Goal: Task Accomplishment & Management: Use online tool/utility

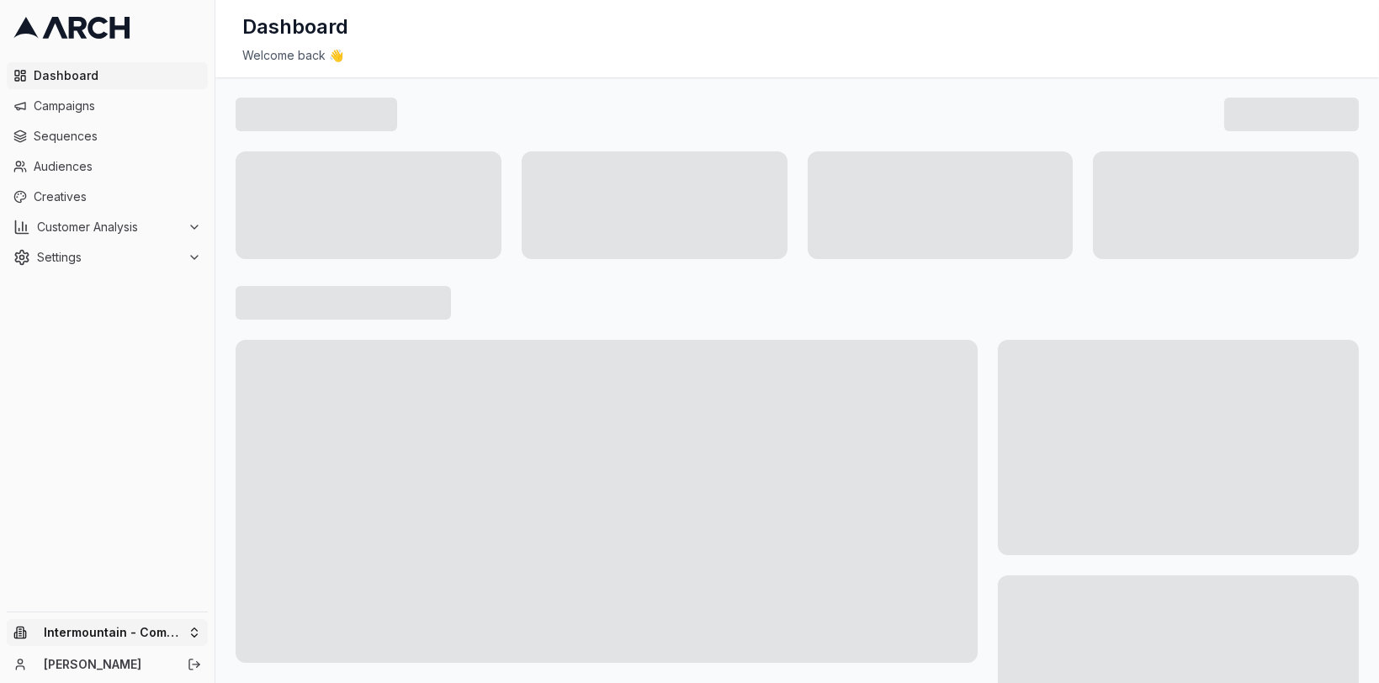
click at [183, 626] on html "Dashboard Campaigns Sequences Audiences Creatives Customer Analysis Settings In…" at bounding box center [689, 341] width 1379 height 683
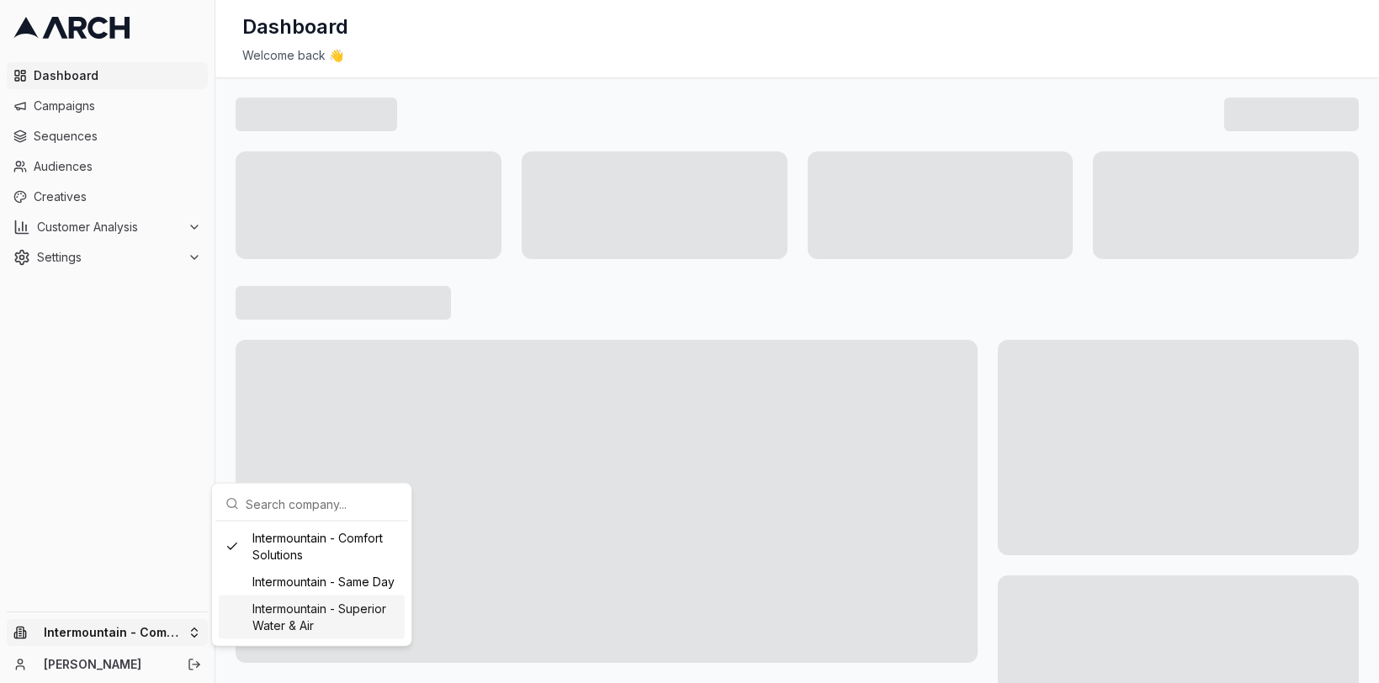
click at [264, 624] on div "Intermountain - Superior Water & Air" at bounding box center [312, 618] width 186 height 44
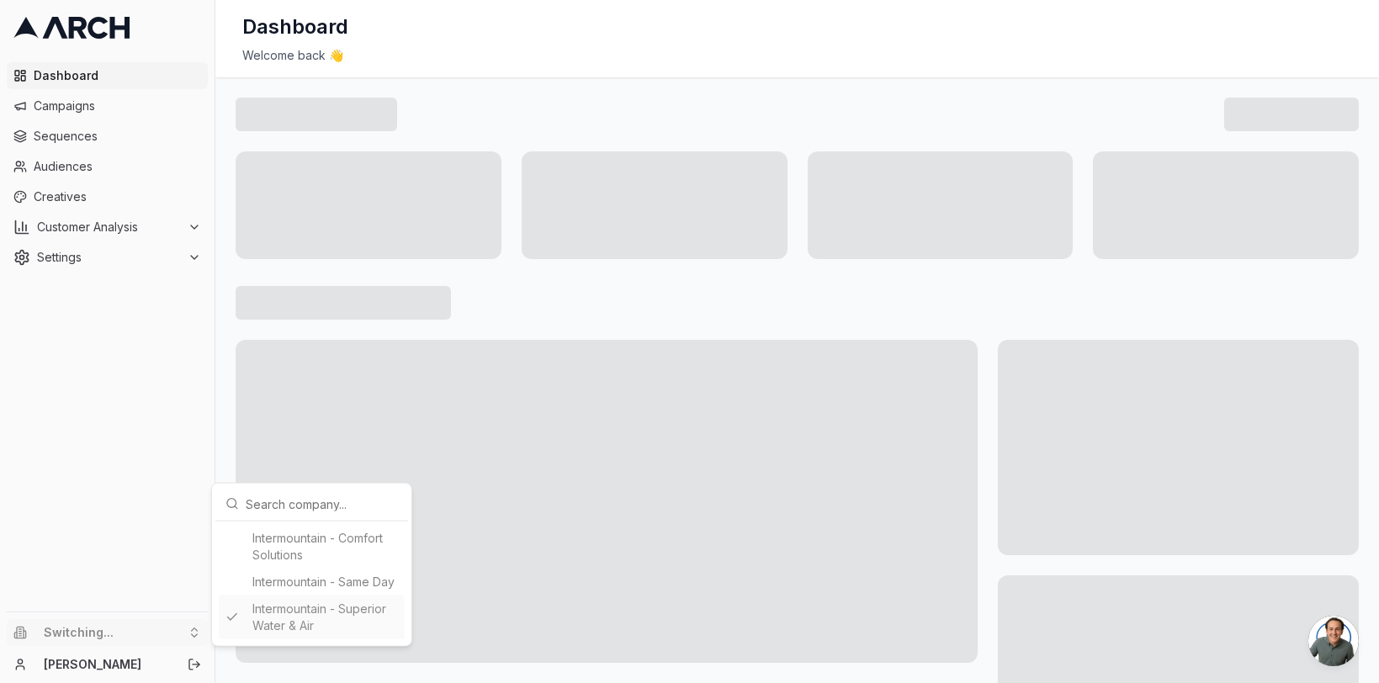
click at [152, 450] on html "Dashboard Campaigns Sequences Audiences Creatives Customer Analysis Settings Sw…" at bounding box center [689, 341] width 1379 height 683
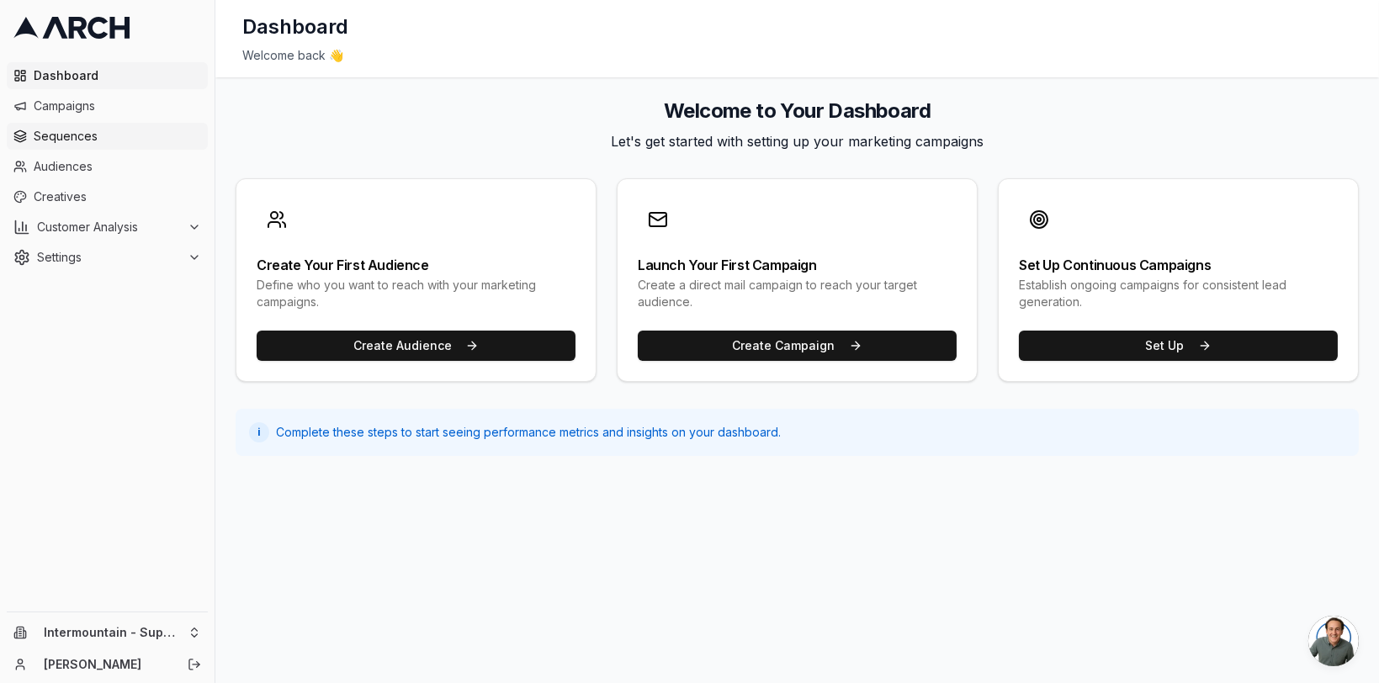
click at [66, 137] on span "Sequences" at bounding box center [117, 136] width 167 height 17
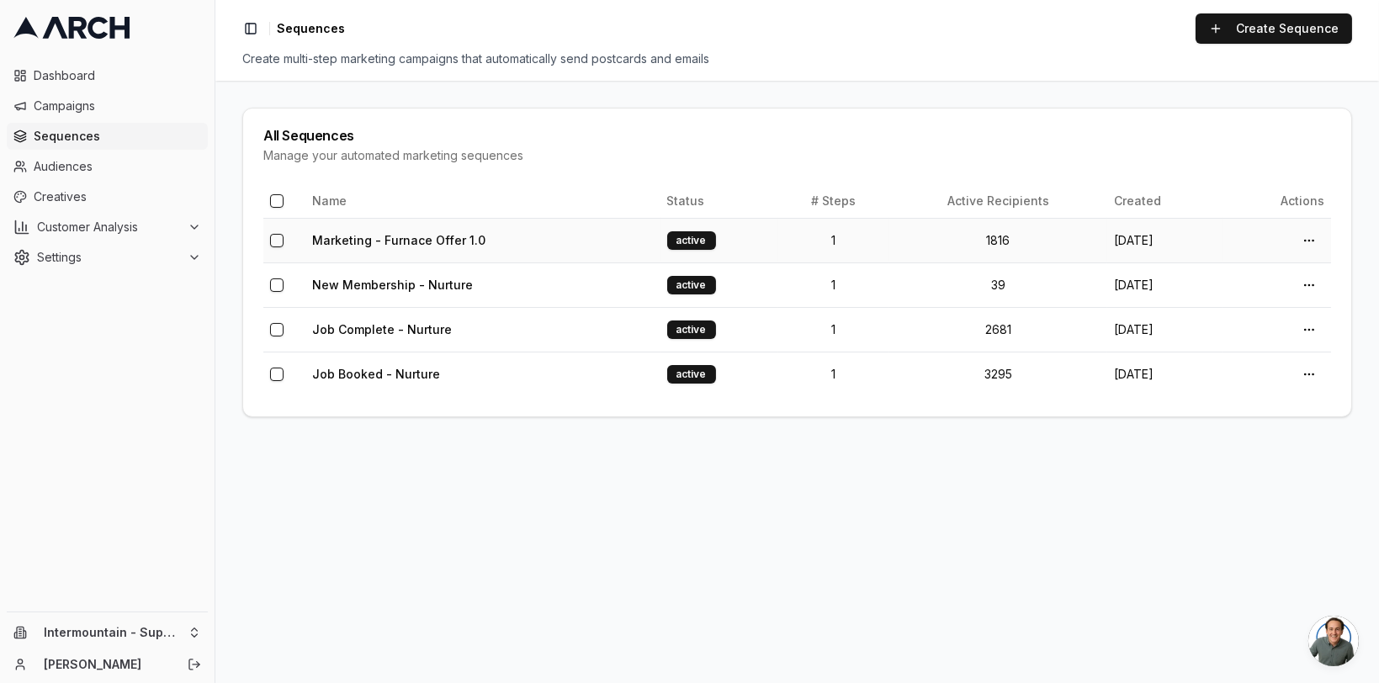
click at [551, 244] on td "Marketing - Furnace Offer 1.0" at bounding box center [482, 240] width 355 height 45
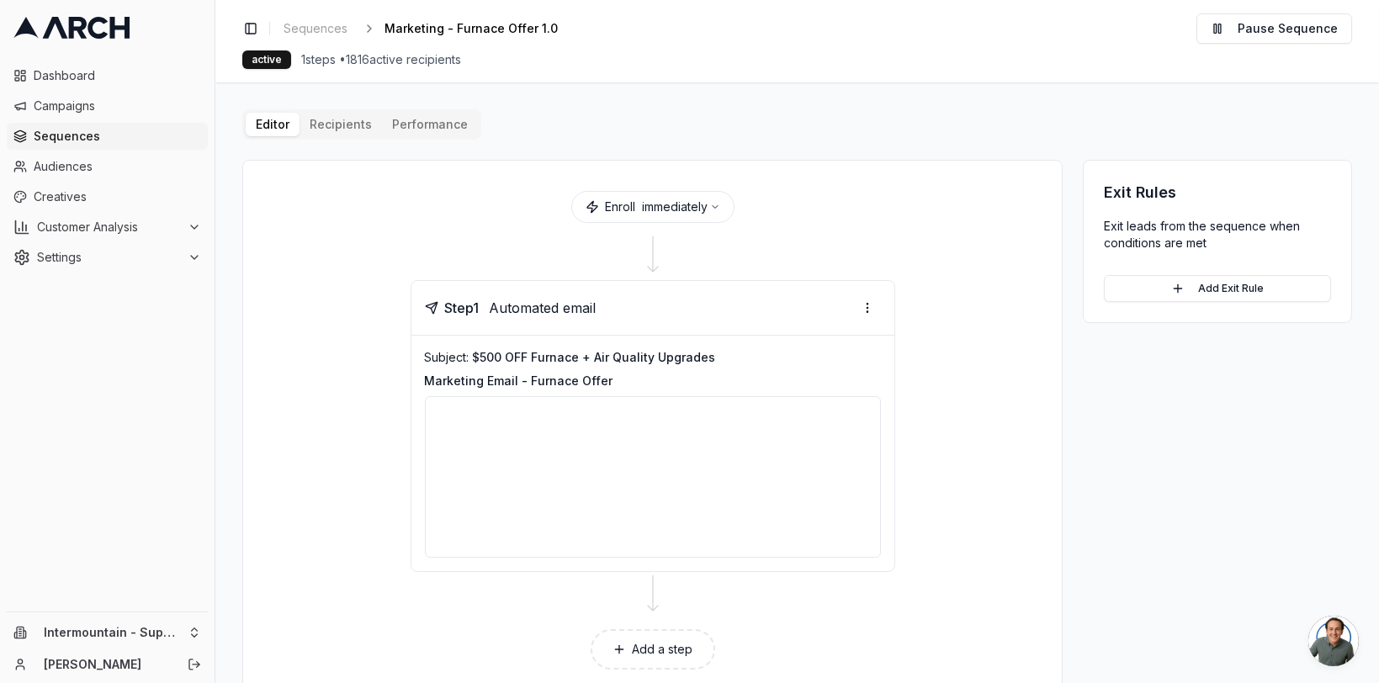
click at [437, 141] on div "Editor Recipients Performance Enroll immediately Step 1 Automated email Subject…" at bounding box center [797, 404] width 1110 height 591
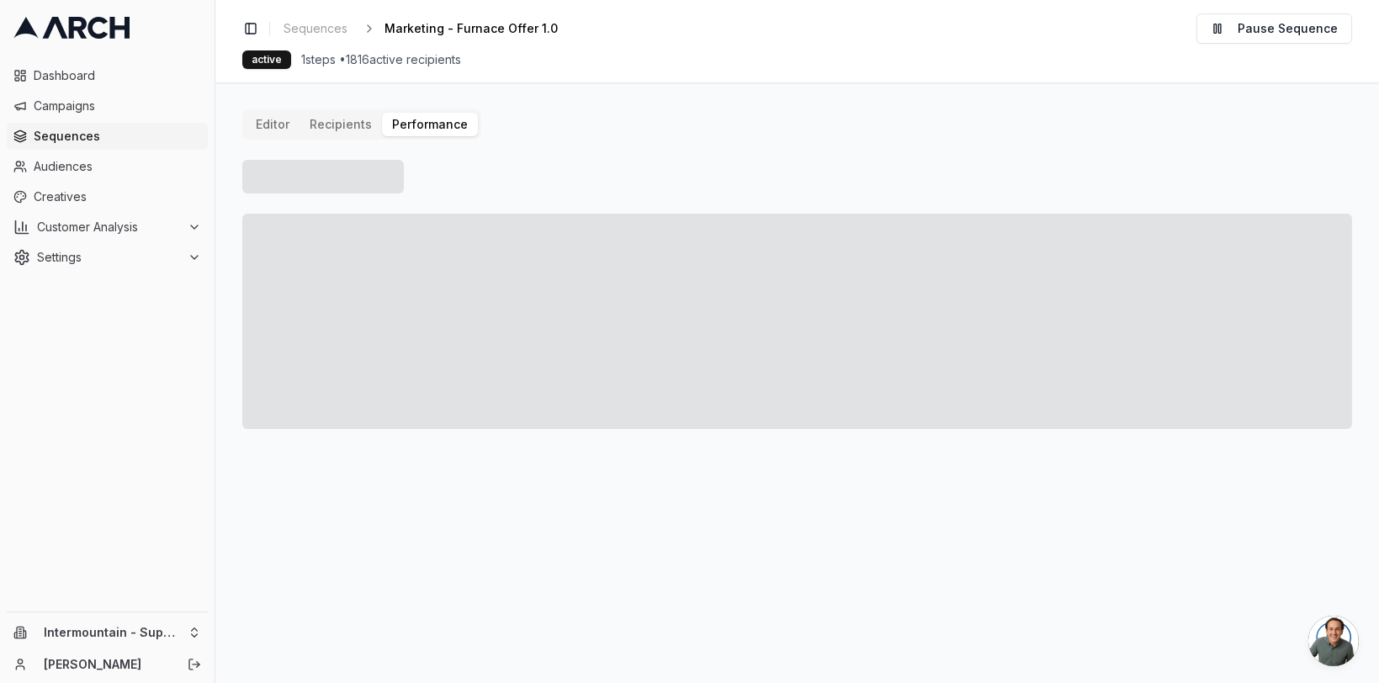
click at [436, 132] on button "Performance" at bounding box center [430, 125] width 96 height 24
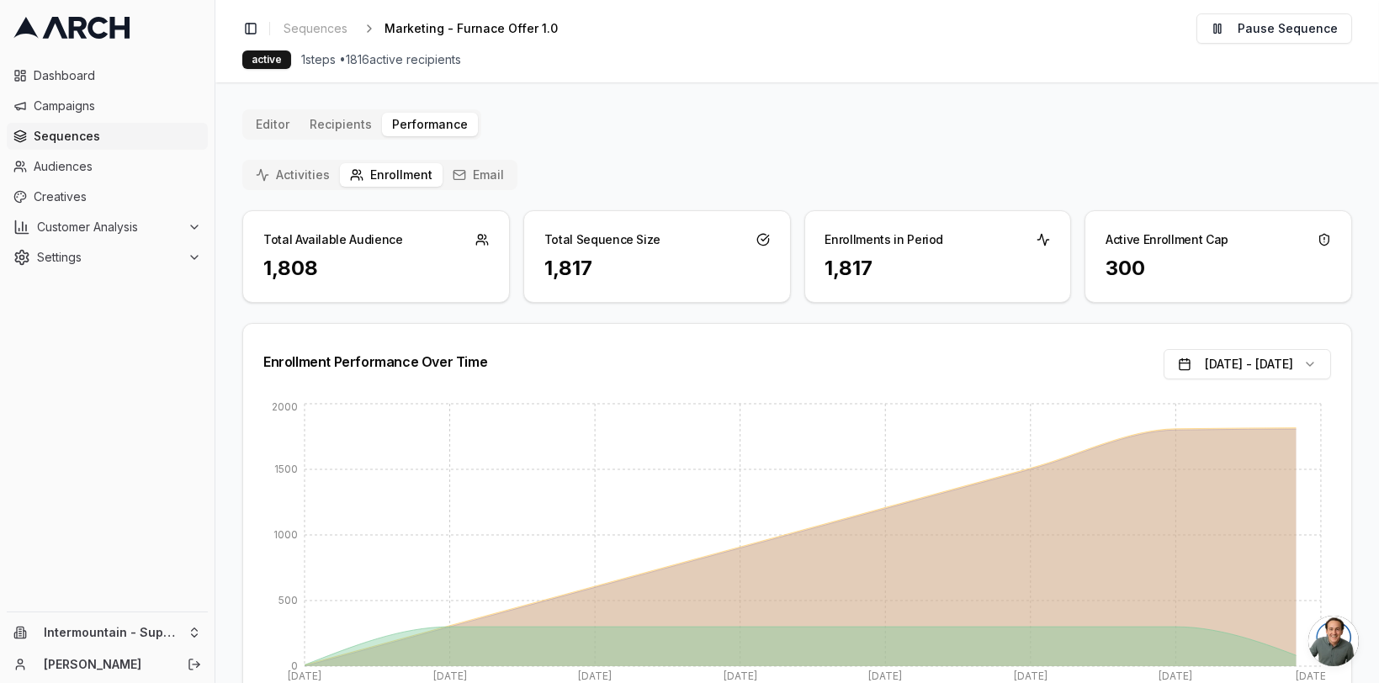
click at [455, 175] on icon "button" at bounding box center [458, 173] width 11 height 3
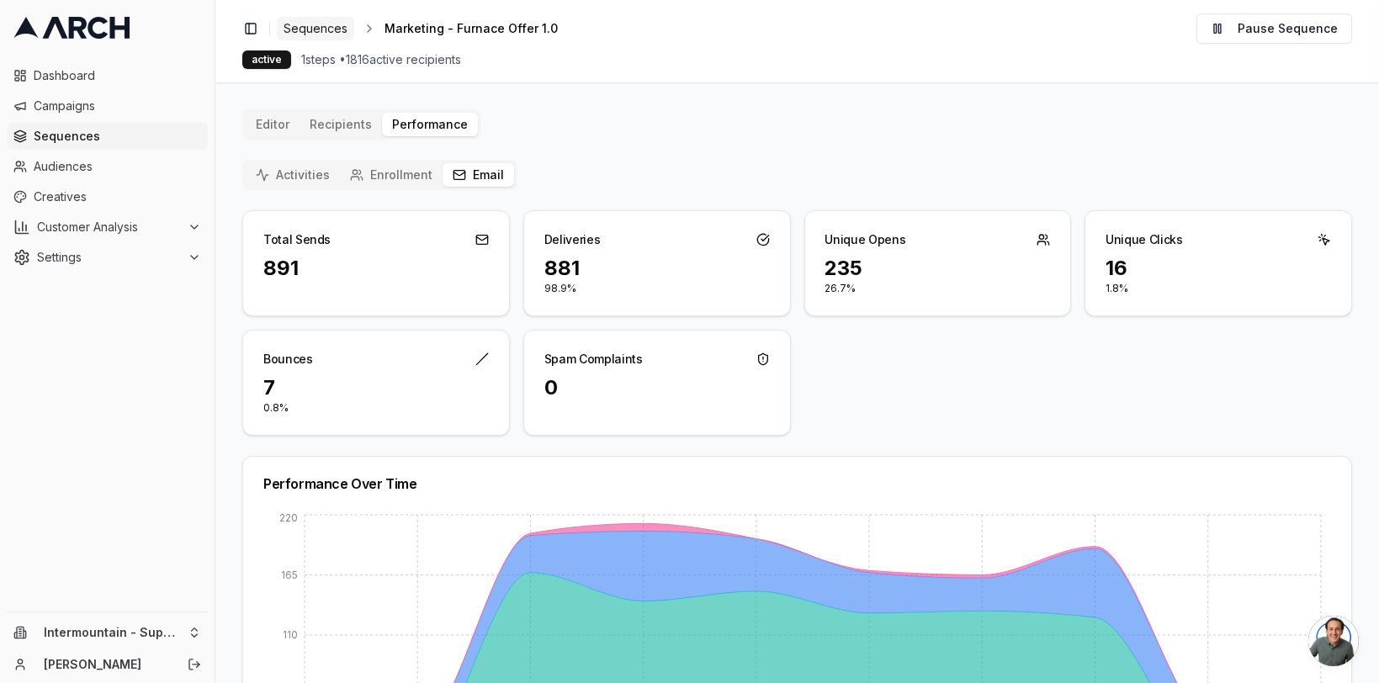
click at [315, 32] on span "Sequences" at bounding box center [315, 28] width 64 height 17
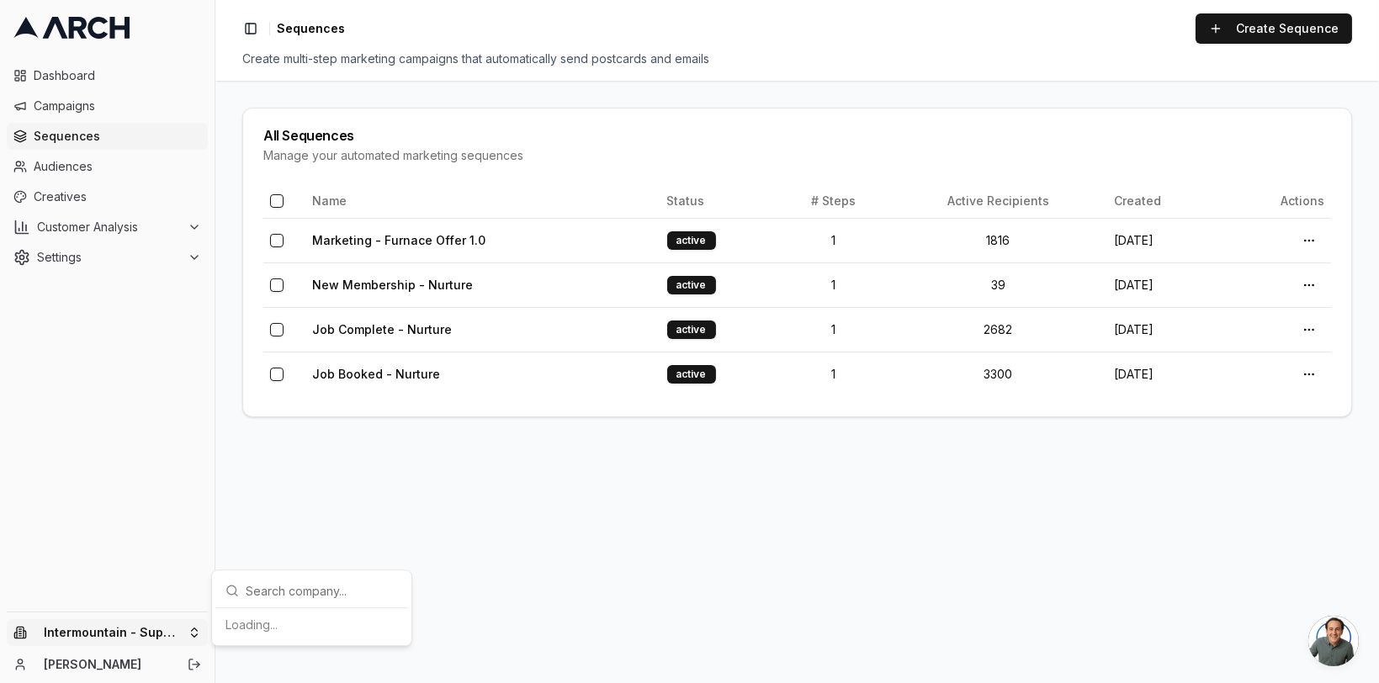
click at [182, 625] on html "Dashboard Campaigns Sequences Audiences Creatives Customer Analysis Settings In…" at bounding box center [689, 341] width 1379 height 683
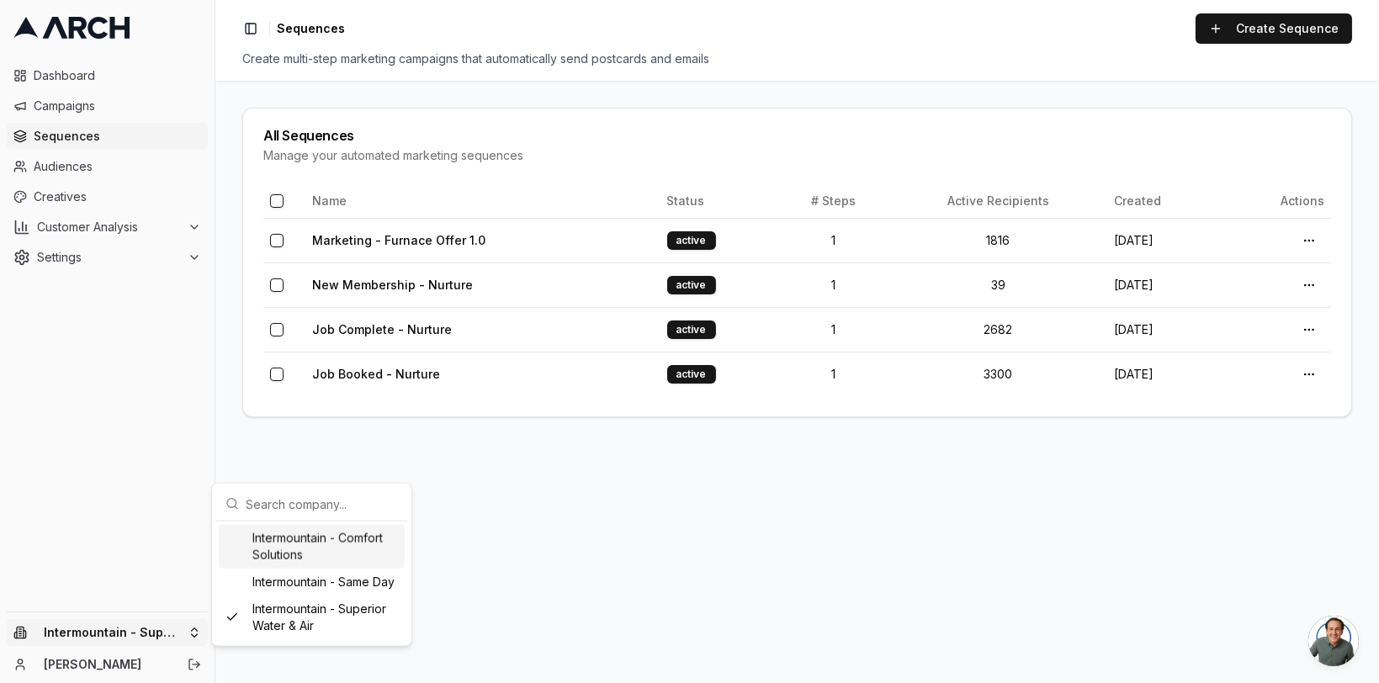
click at [315, 554] on div "Intermountain - Comfort Solutions" at bounding box center [312, 547] width 186 height 44
click at [315, 554] on div "Intermountain - Comfort Solutions Intermountain - Same Day Intermountain - Supe…" at bounding box center [312, 582] width 186 height 114
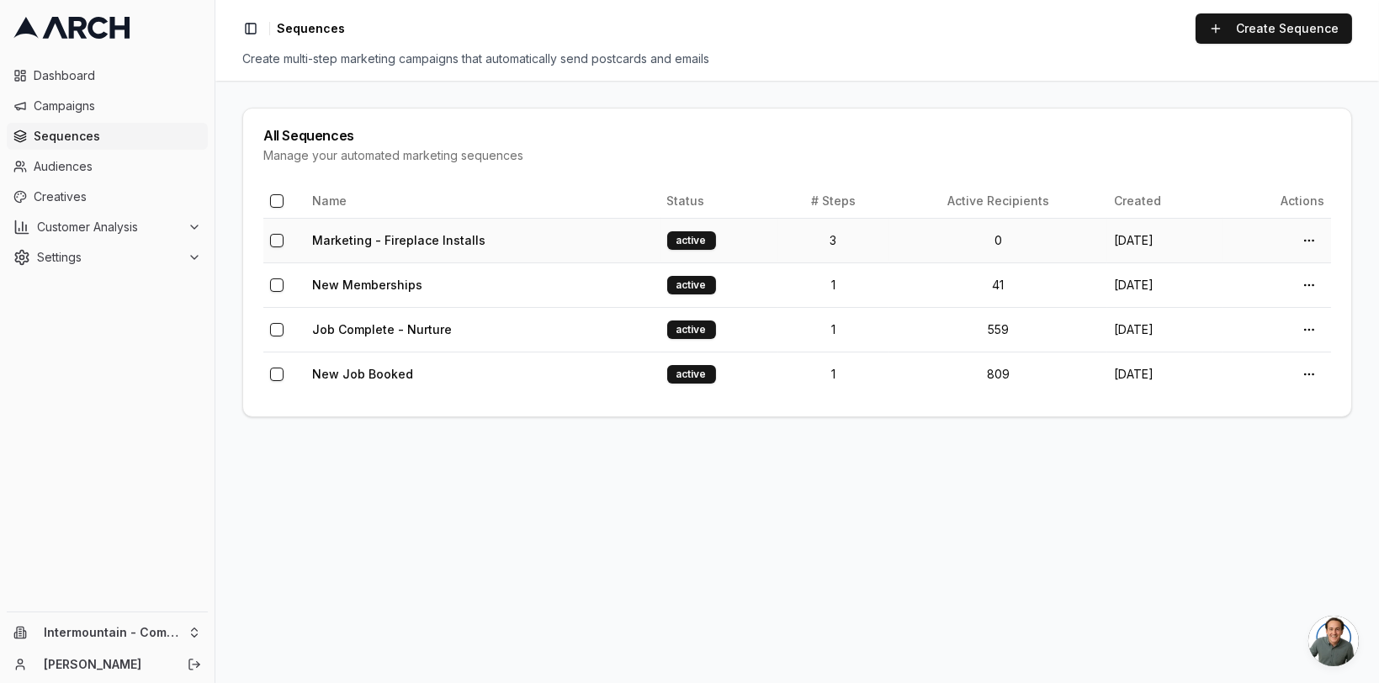
click at [523, 244] on td "Marketing - Fireplace Installs" at bounding box center [482, 240] width 355 height 45
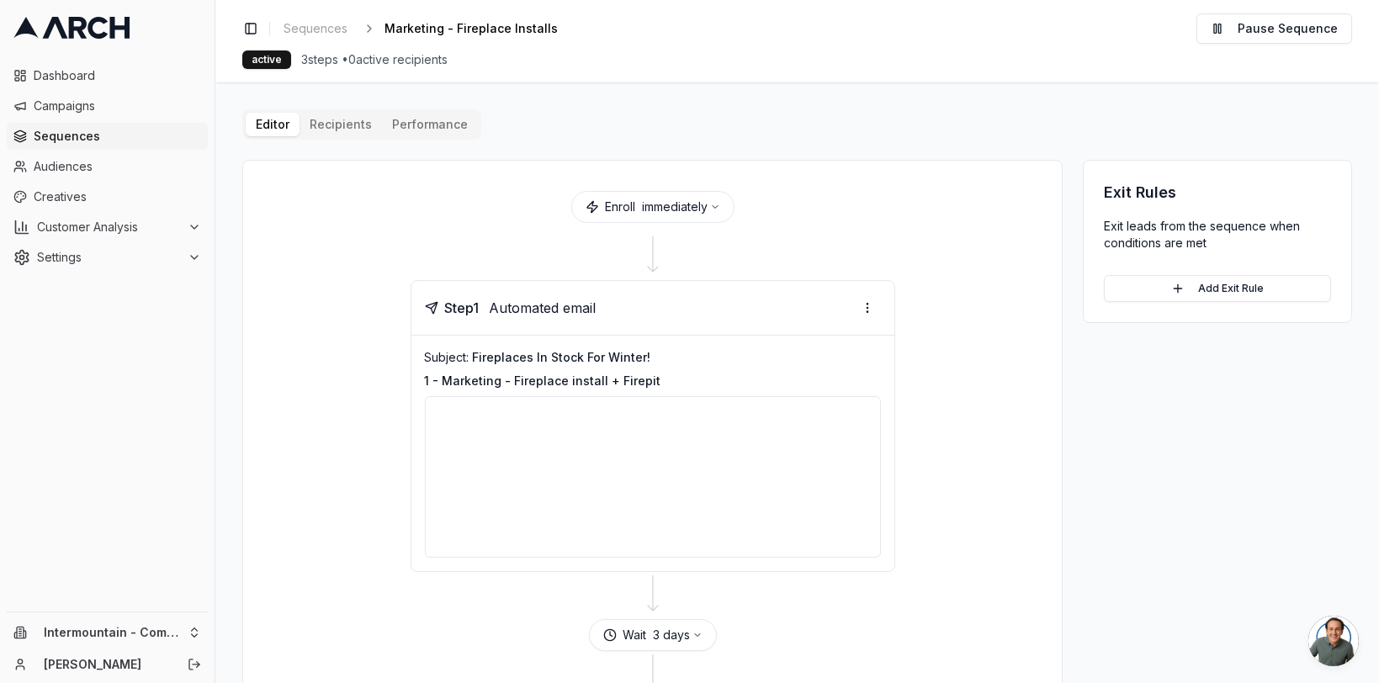
click at [418, 126] on button "Performance" at bounding box center [430, 125] width 96 height 24
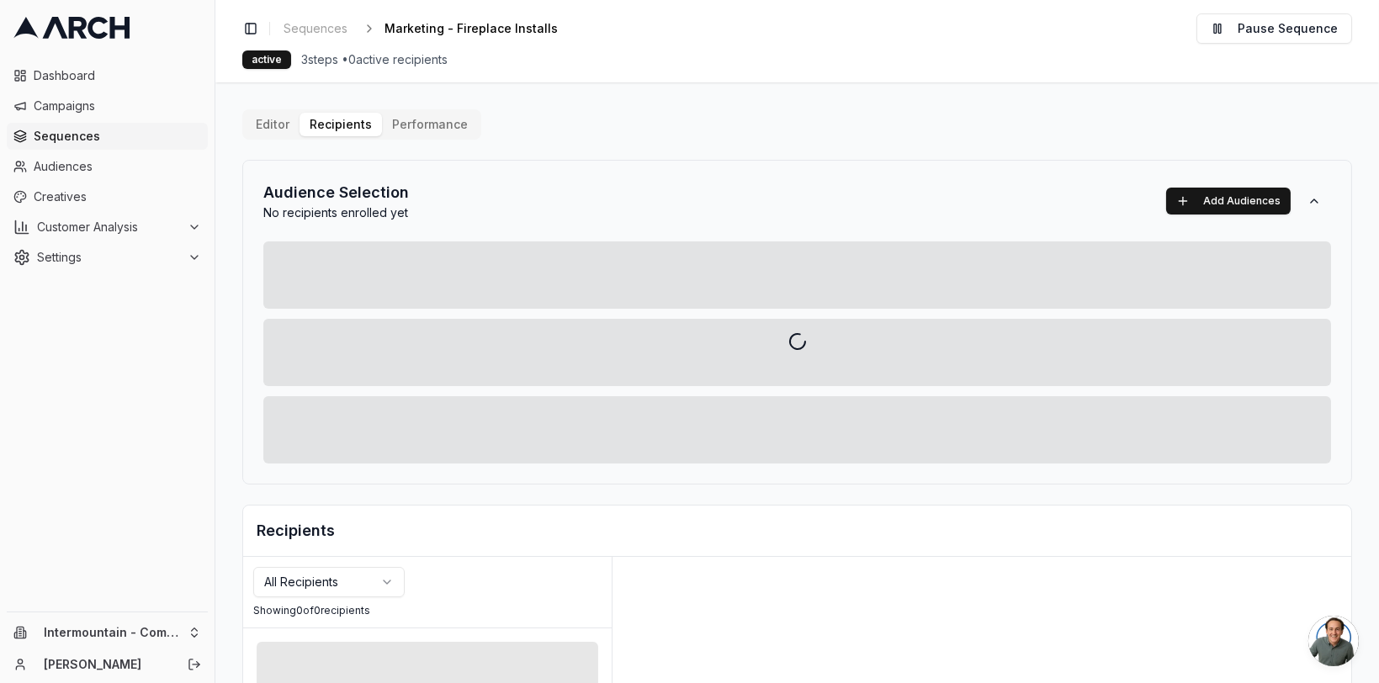
click at [326, 119] on div "Editor Recipients Performance Audience Selection No recipients enrolled yet Add…" at bounding box center [797, 585] width 1110 height 953
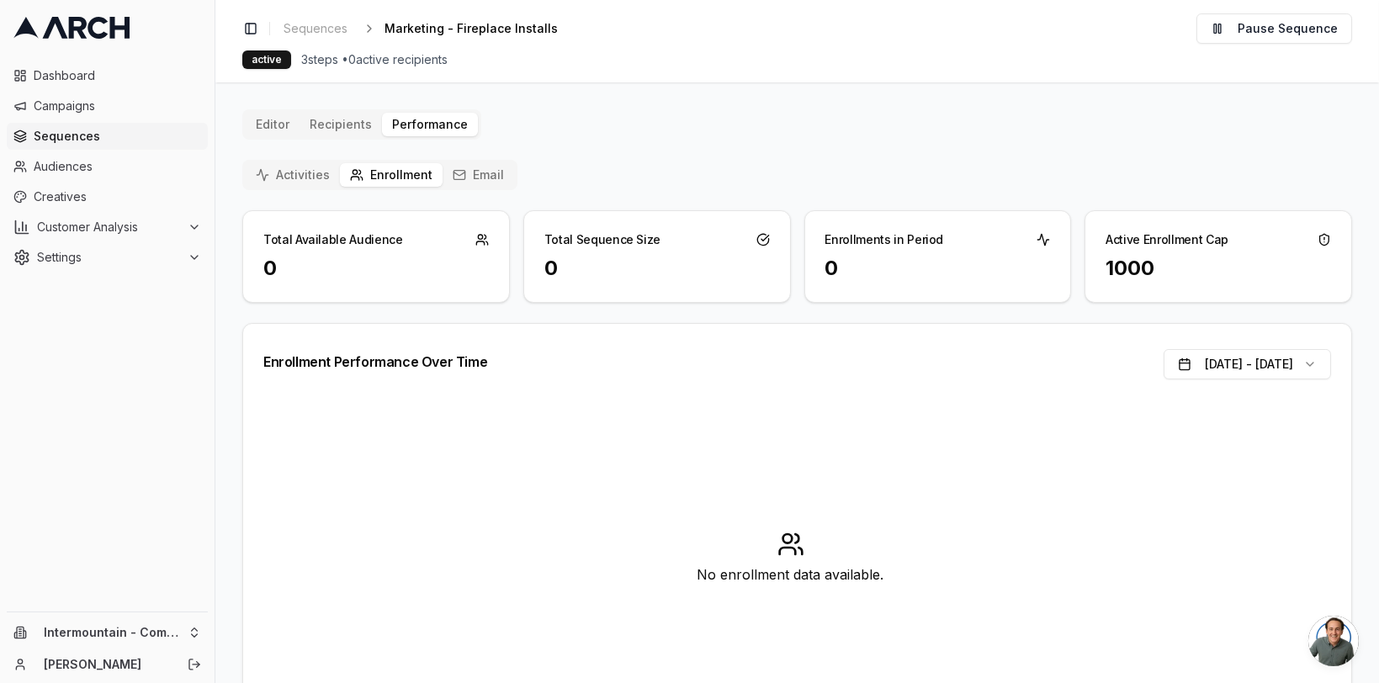
scroll to position [80, 0]
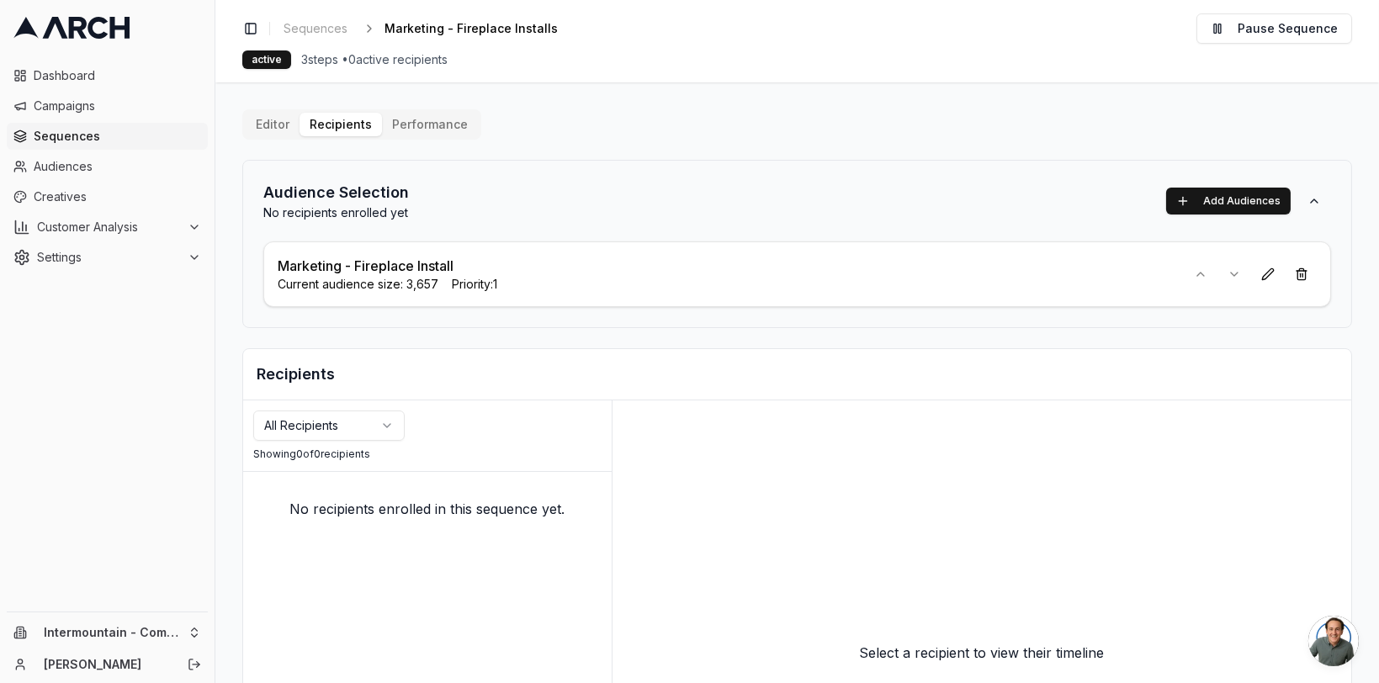
click at [128, 134] on span "Sequences" at bounding box center [117, 136] width 167 height 17
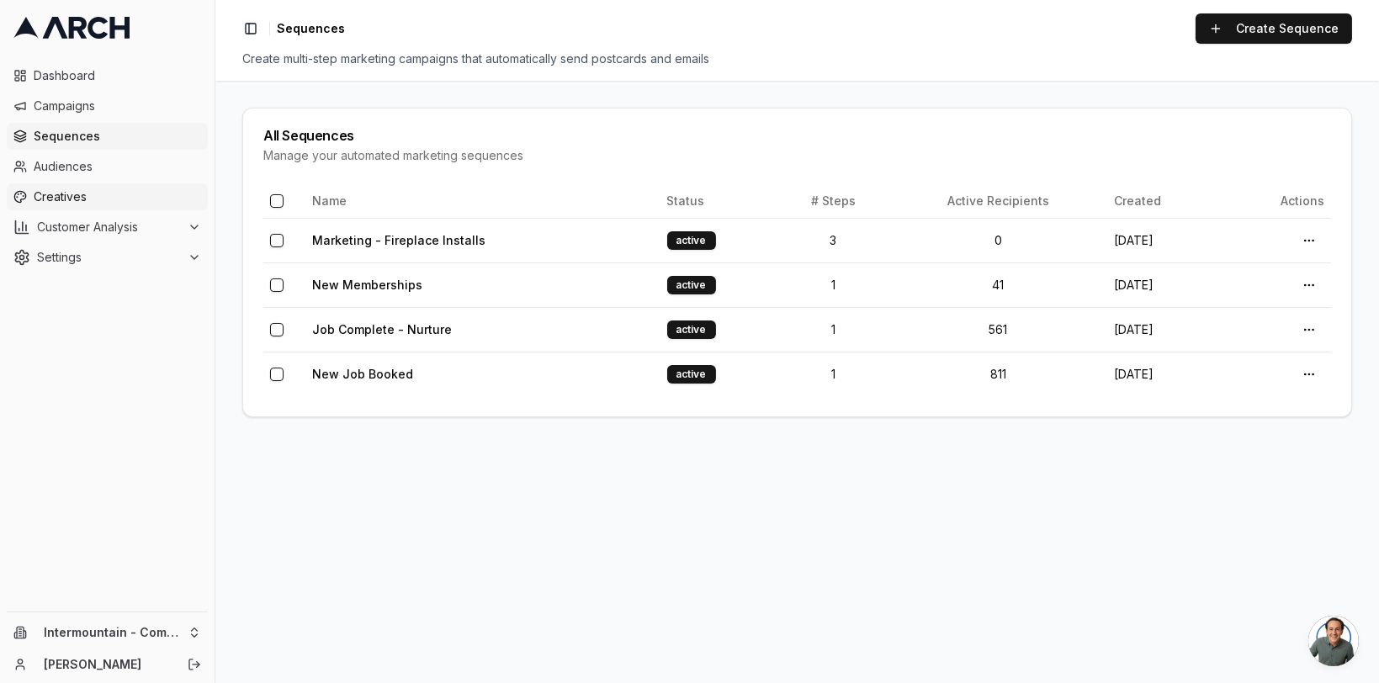
click at [63, 193] on span "Creatives" at bounding box center [117, 196] width 167 height 17
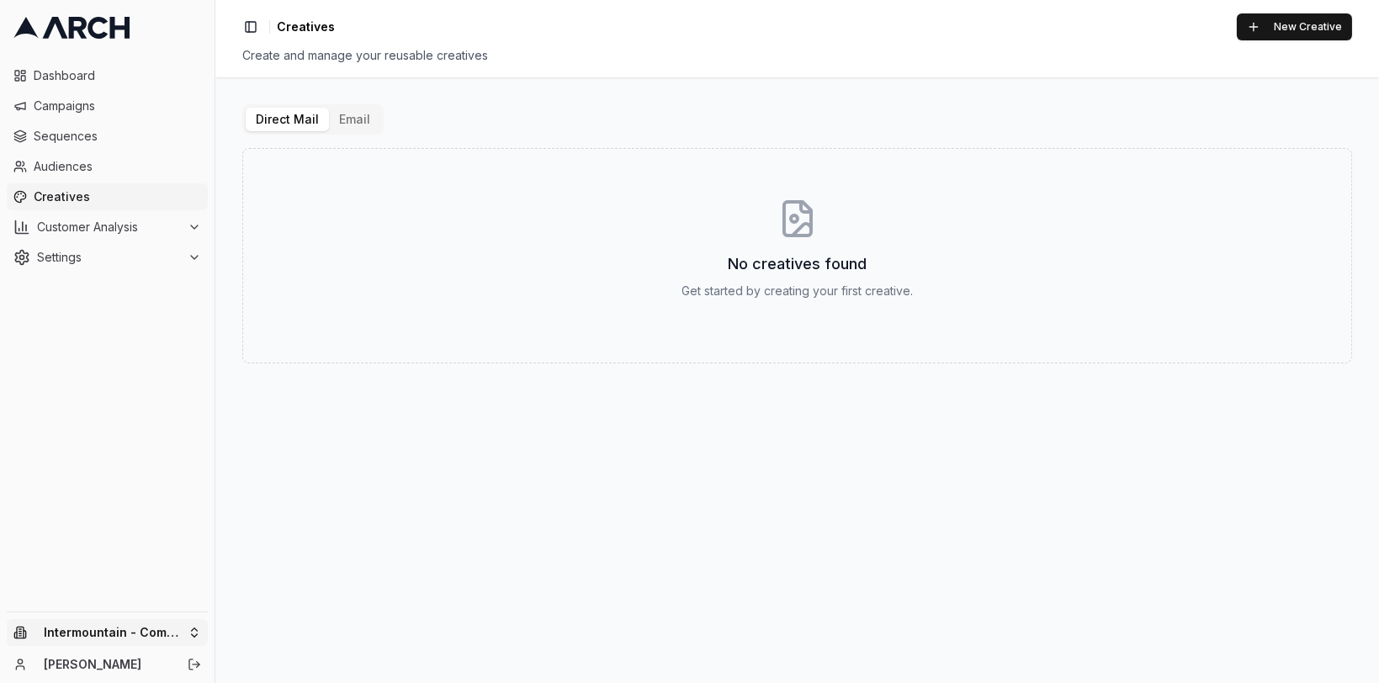
click at [171, 630] on html "Dashboard Campaigns Sequences Audiences Creatives Customer Analysis Settings In…" at bounding box center [689, 341] width 1379 height 683
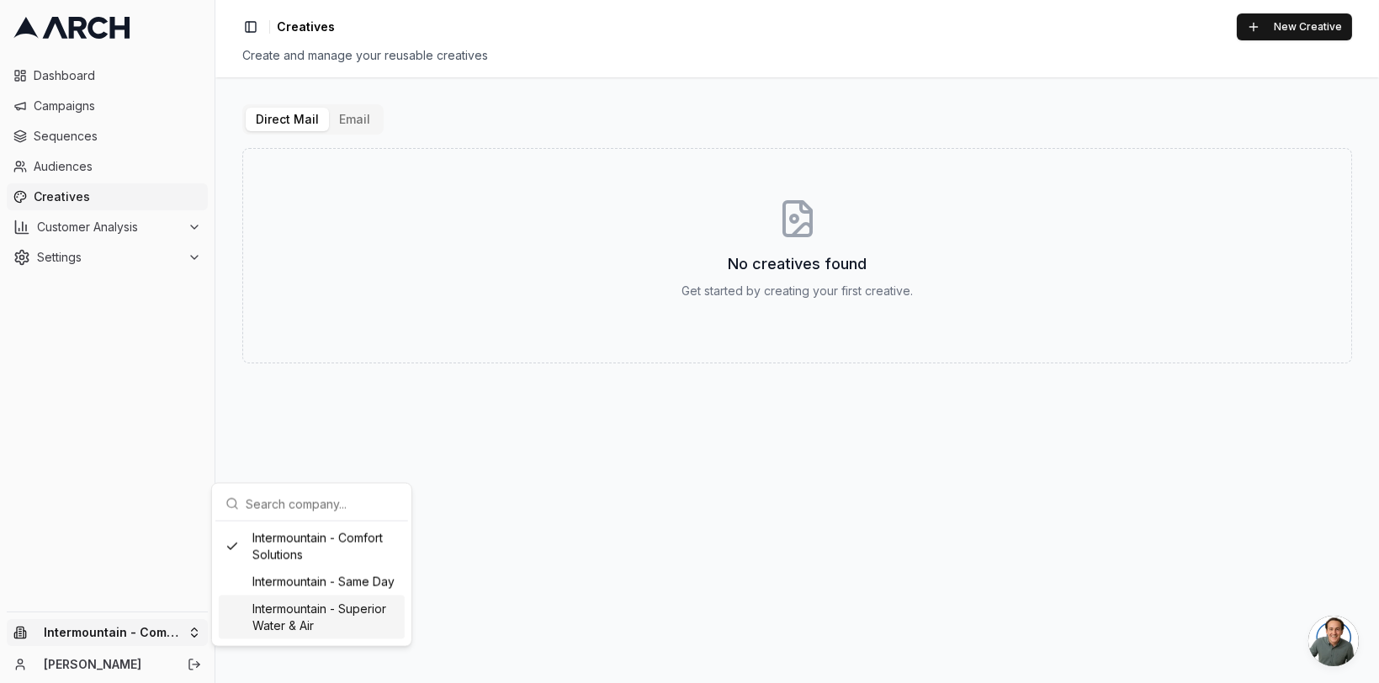
click at [291, 619] on div "Intermountain - Superior Water & Air" at bounding box center [312, 618] width 186 height 44
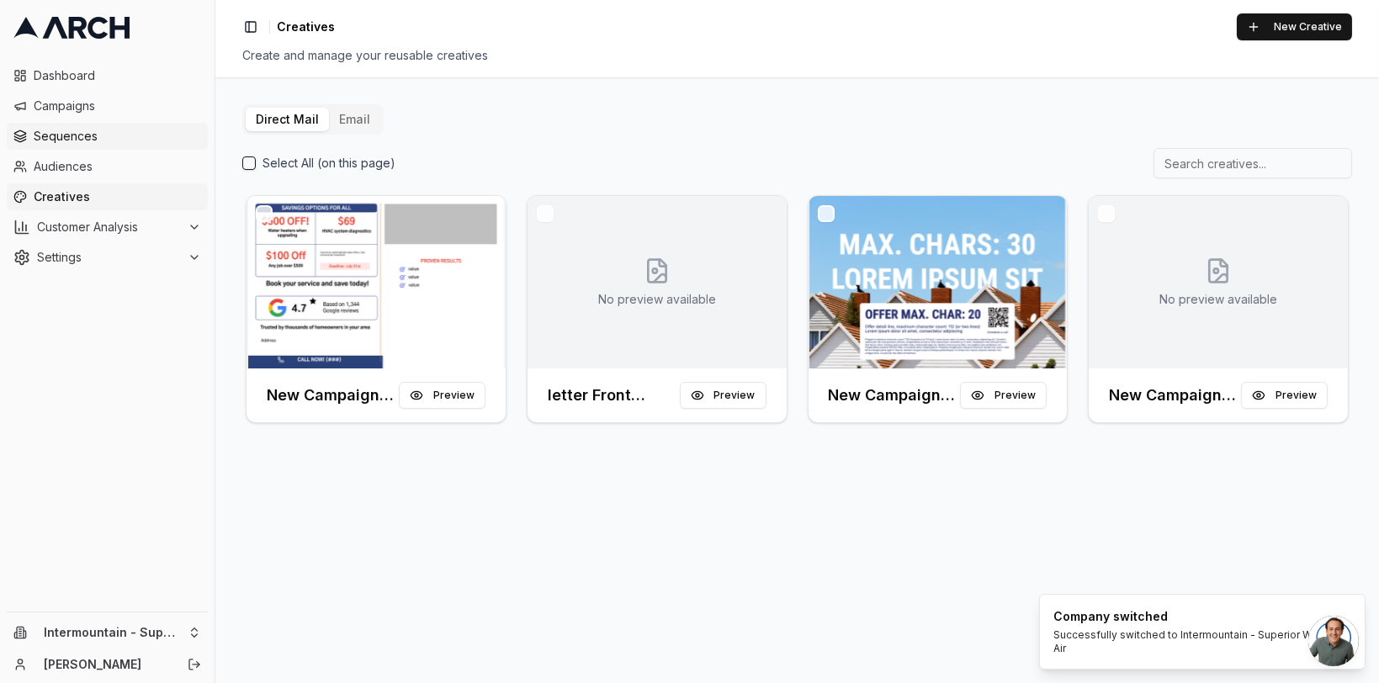
click at [87, 146] on link "Sequences" at bounding box center [107, 136] width 201 height 27
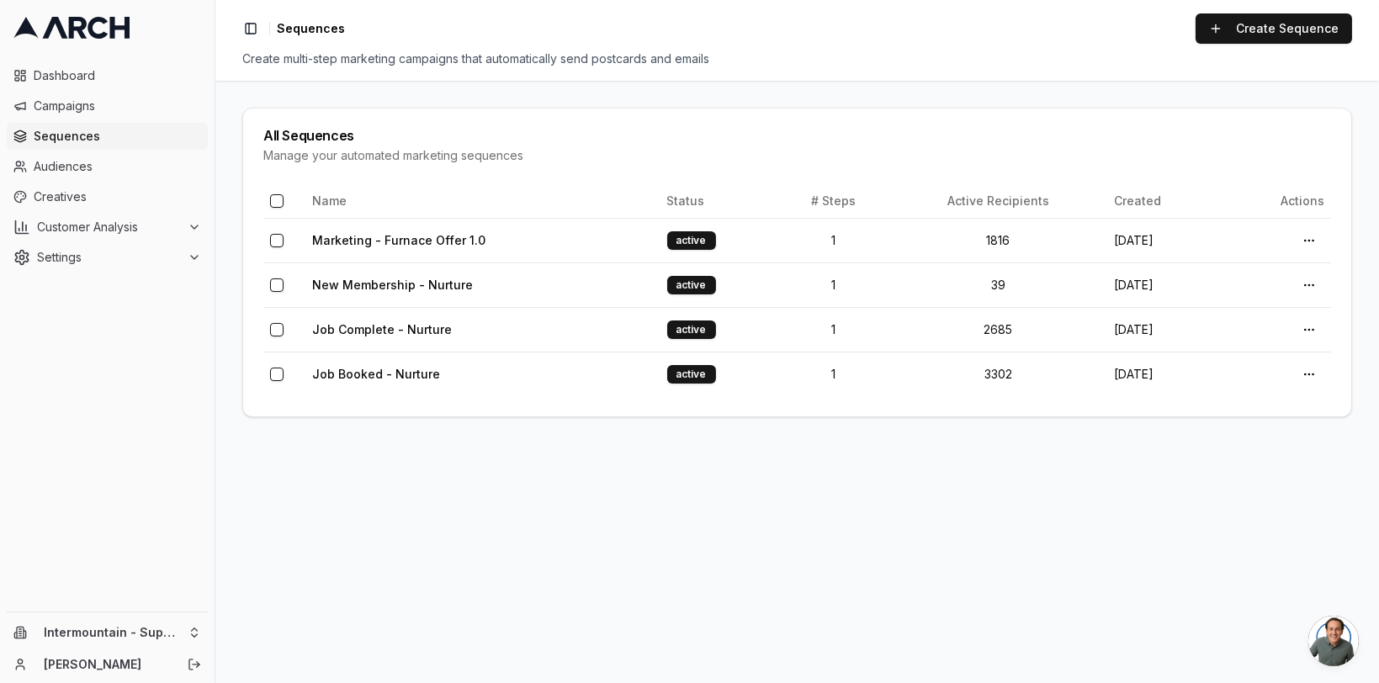
click at [98, 210] on ul "Dashboard Campaigns Sequences Audiences Creatives Customer Analysis Settings" at bounding box center [107, 166] width 201 height 209
click at [98, 197] on span "Creatives" at bounding box center [117, 196] width 167 height 17
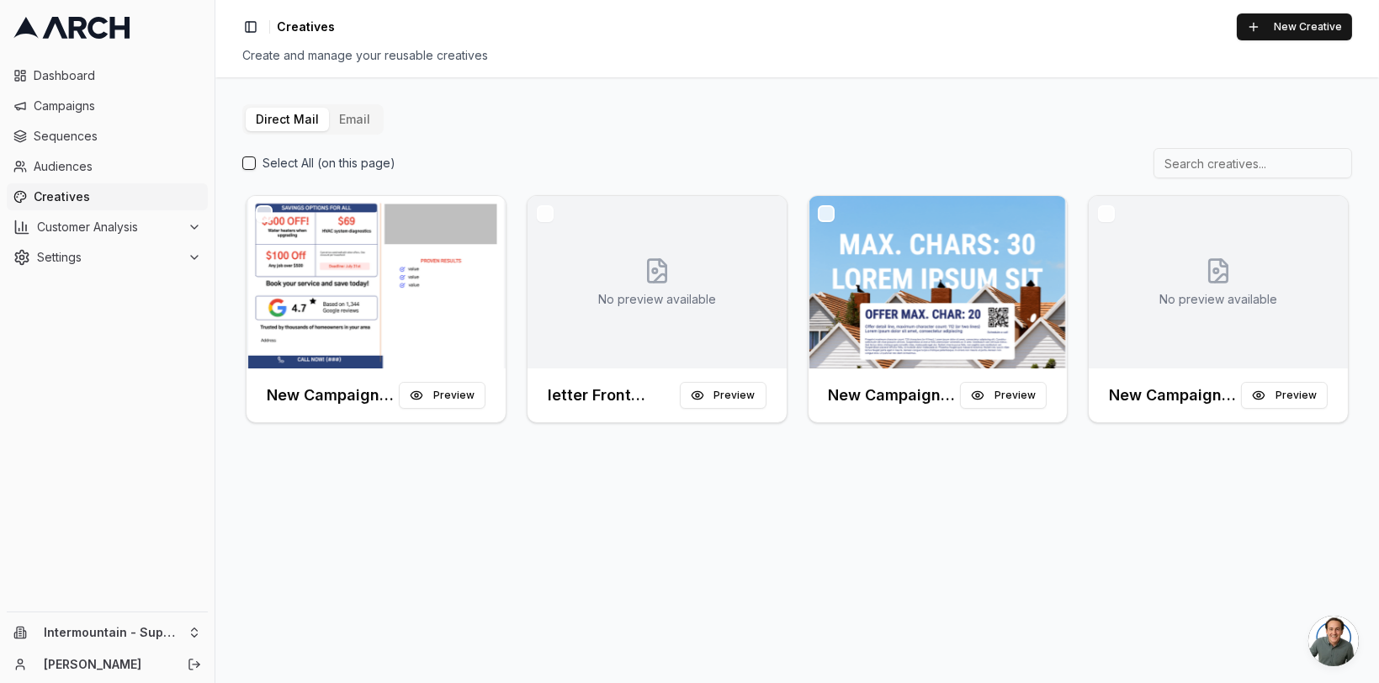
click at [360, 128] on button "Email" at bounding box center [354, 120] width 51 height 24
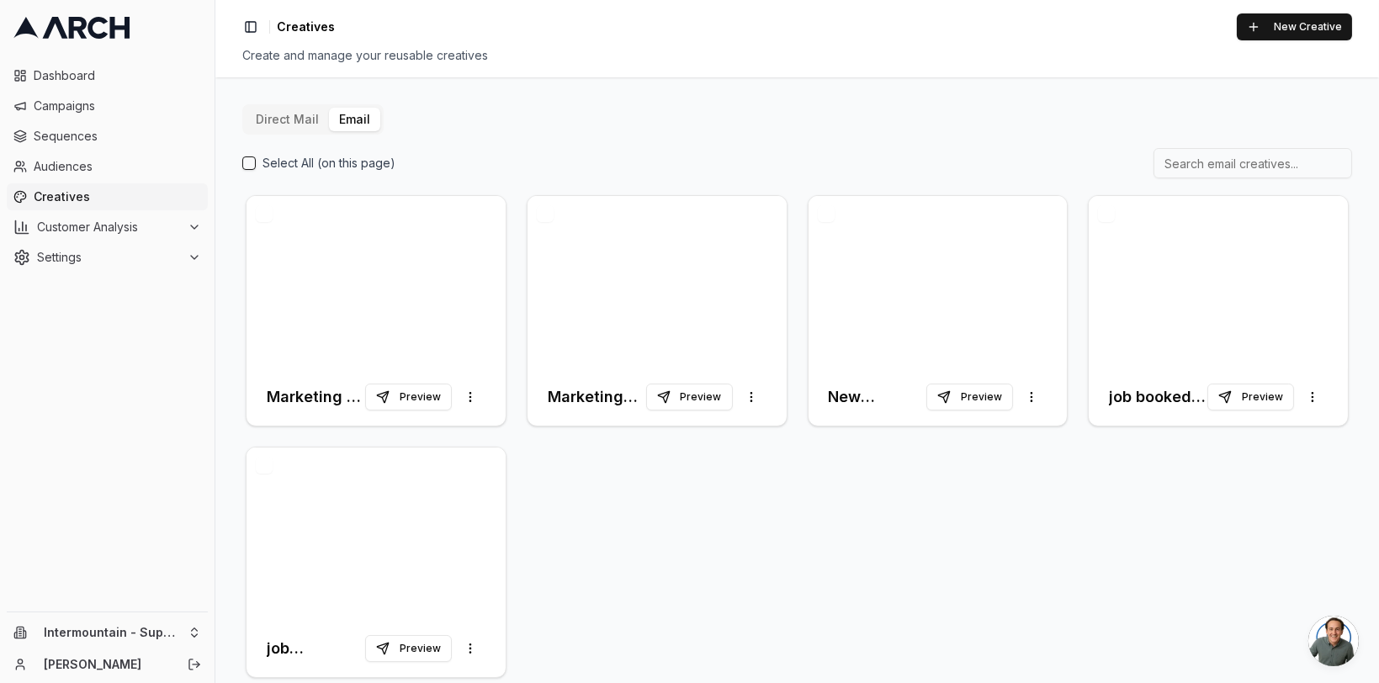
scroll to position [24, 0]
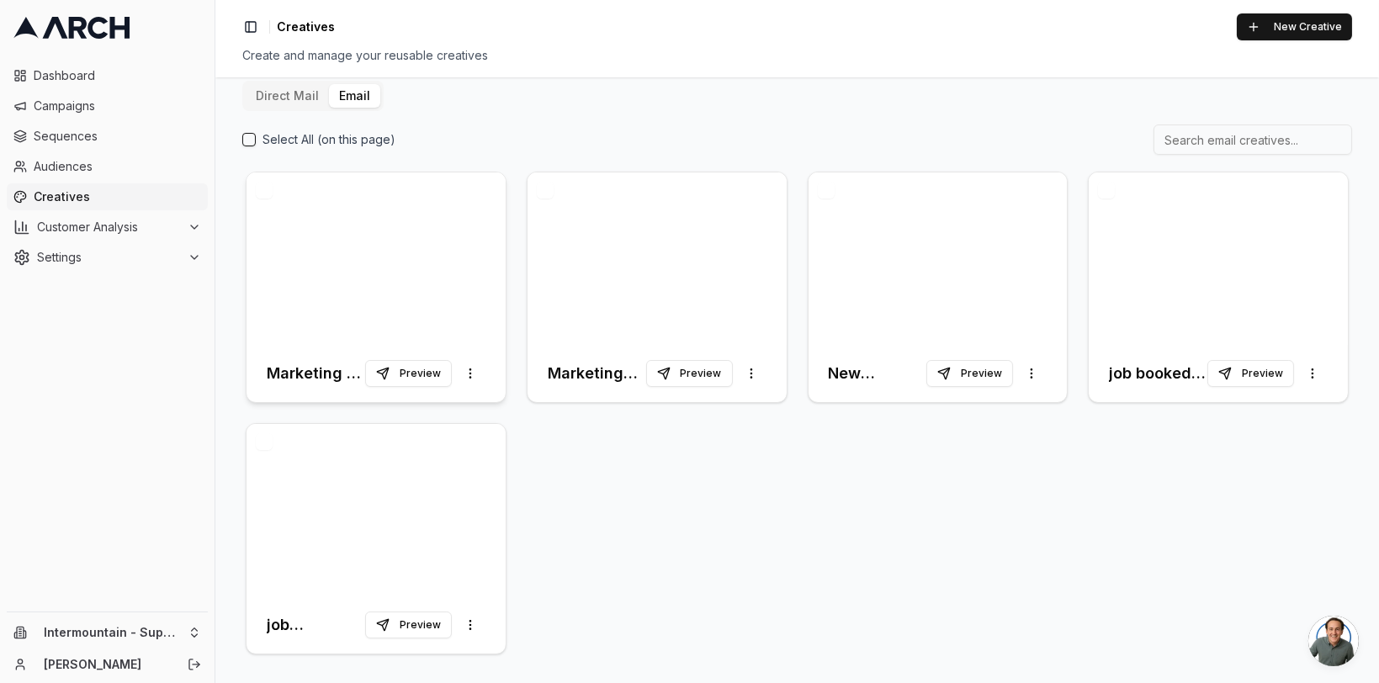
click at [368, 271] on div at bounding box center [375, 258] width 259 height 172
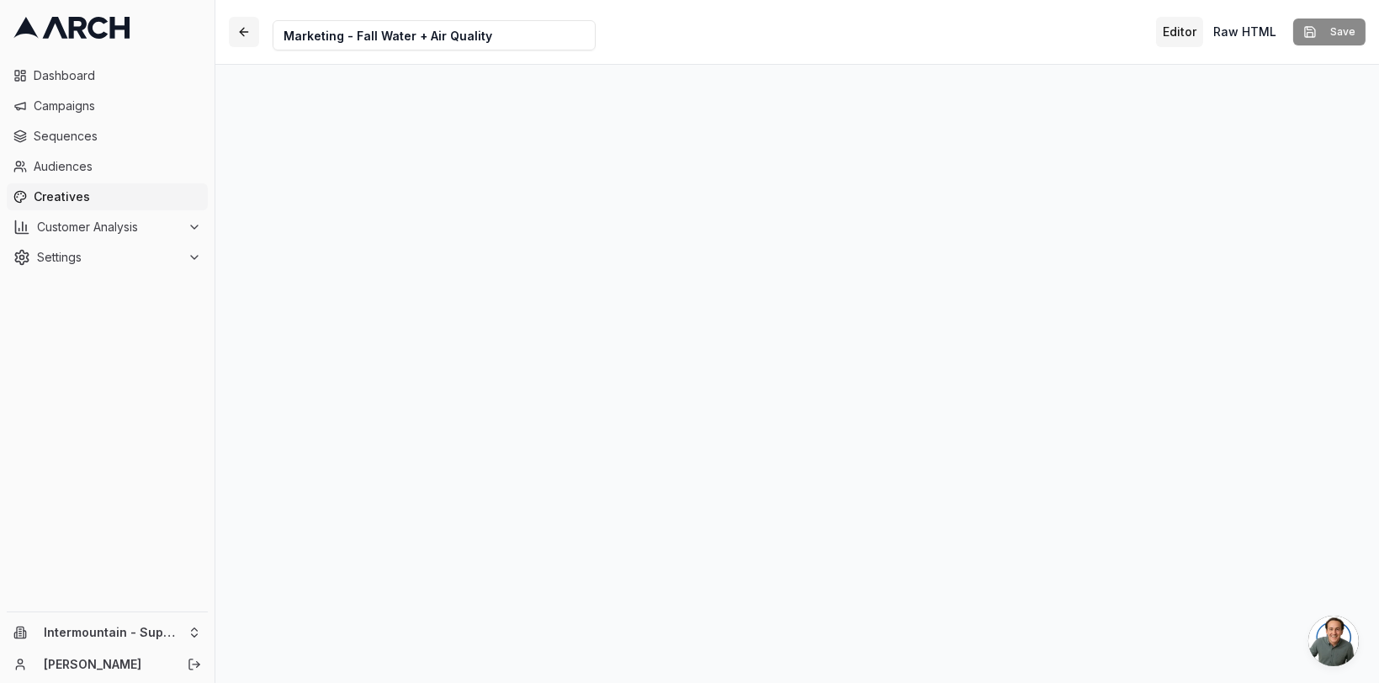
click at [243, 30] on button "button" at bounding box center [244, 32] width 30 height 30
